Goal: Task Accomplishment & Management: Manage account settings

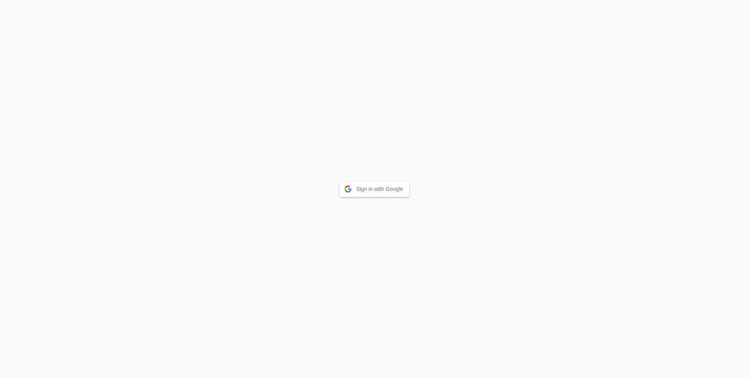
click at [369, 197] on div "Sign in with Google" at bounding box center [374, 189] width 749 height 378
click at [370, 194] on button "Sign in with Google" at bounding box center [375, 189] width 70 height 16
